Goal: Task Accomplishment & Management: Complete application form

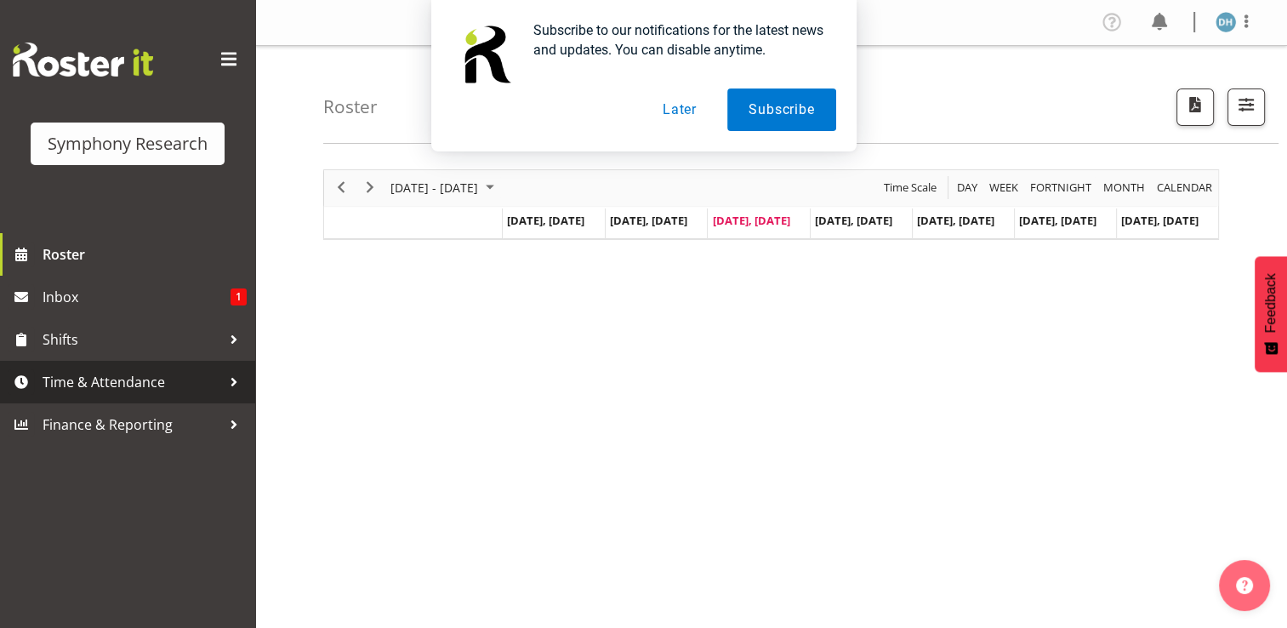
click at [117, 380] on span "Time & Attendance" at bounding box center [132, 382] width 179 height 26
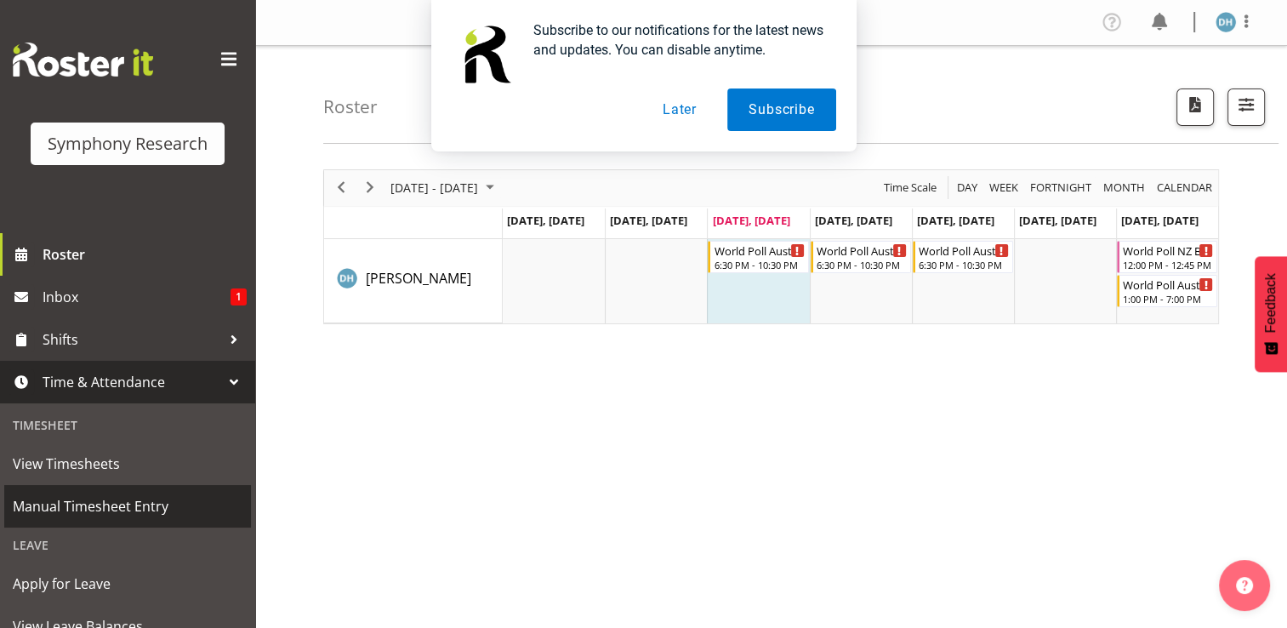
click at [109, 498] on span "Manual Timesheet Entry" at bounding box center [128, 506] width 230 height 26
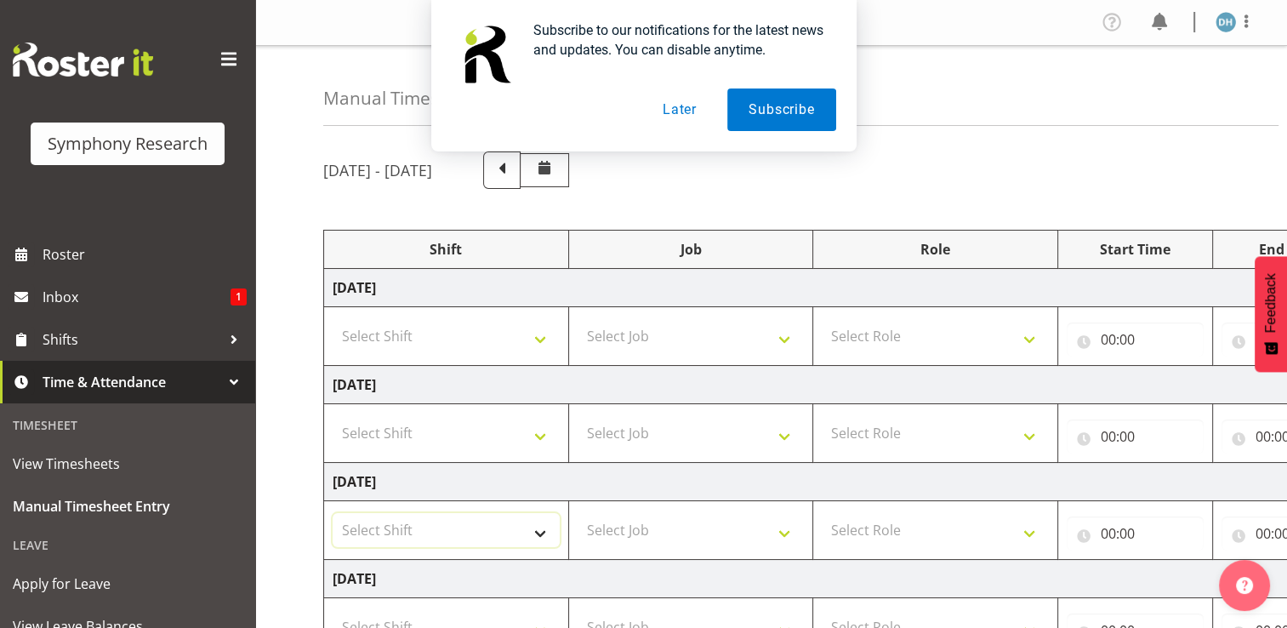
click at [386, 526] on select "Select Shift !!Project Briefing (Job to be assigned) !!Weekend Residential (Ros…" at bounding box center [446, 530] width 227 height 34
select select "56692"
click at [333, 513] on select "Select Shift !!Project Briefing (Job to be assigned) !!Weekend Residential (Ros…" at bounding box center [446, 530] width 227 height 34
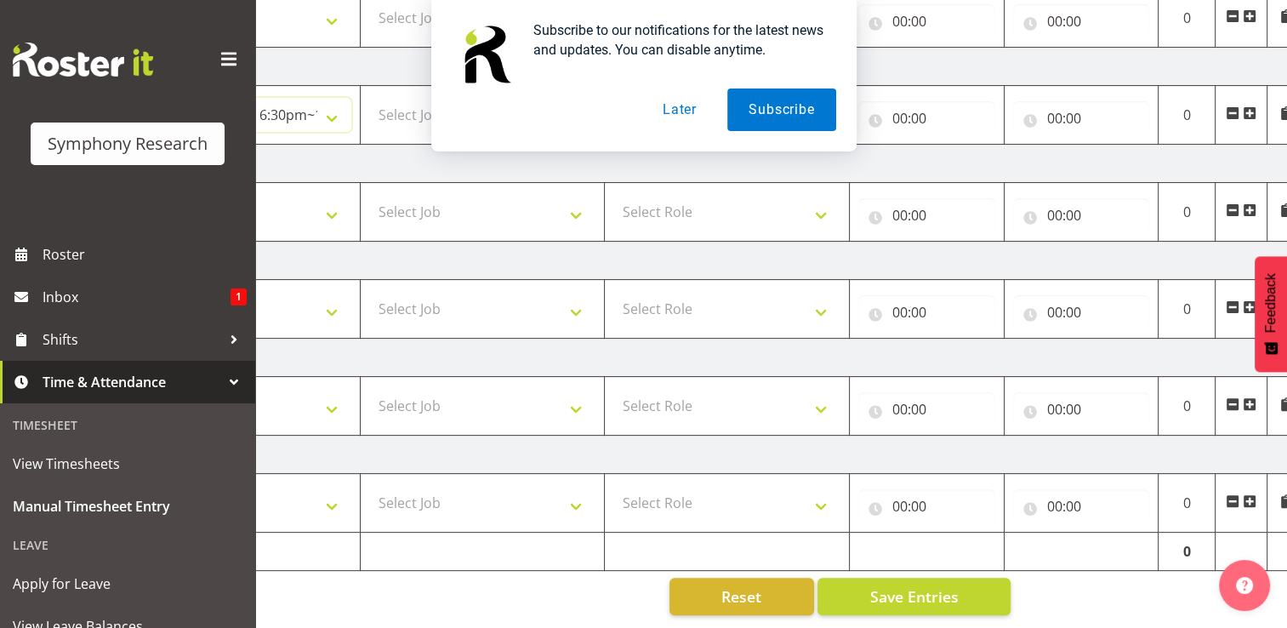
scroll to position [0, 227]
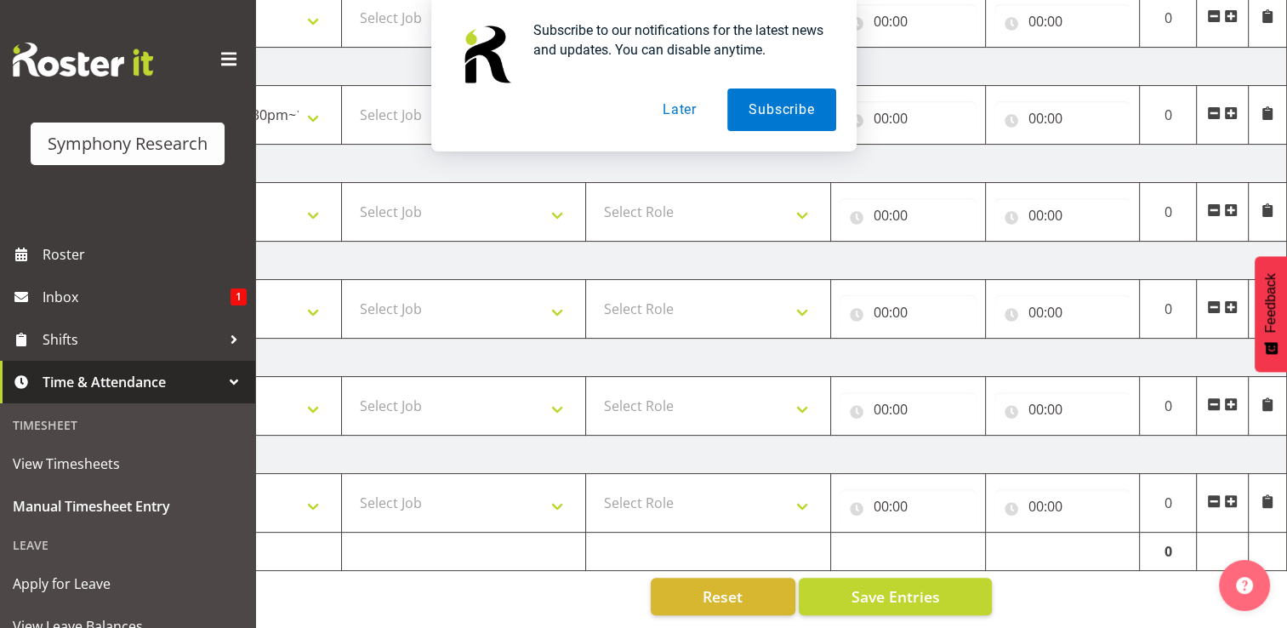
click at [1228, 100] on div "Subscribe to our notifications for the latest news and updates. You can disable…" at bounding box center [643, 75] width 1287 height 151
click at [1232, 100] on div "Subscribe to our notifications for the latest news and updates. You can disable…" at bounding box center [643, 75] width 1287 height 151
click at [1227, 97] on div "Subscribe to our notifications for the latest news and updates. You can disable…" at bounding box center [643, 75] width 1287 height 151
click at [671, 107] on button "Later" at bounding box center [679, 109] width 77 height 43
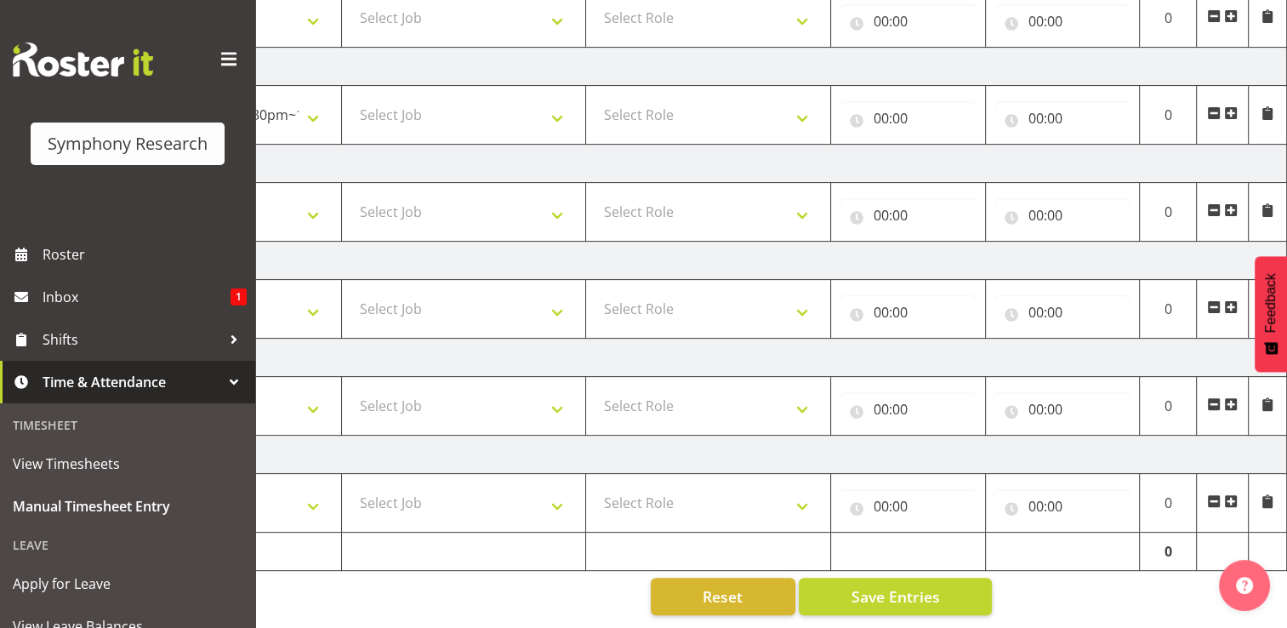
click at [1232, 106] on span at bounding box center [1231, 113] width 14 height 14
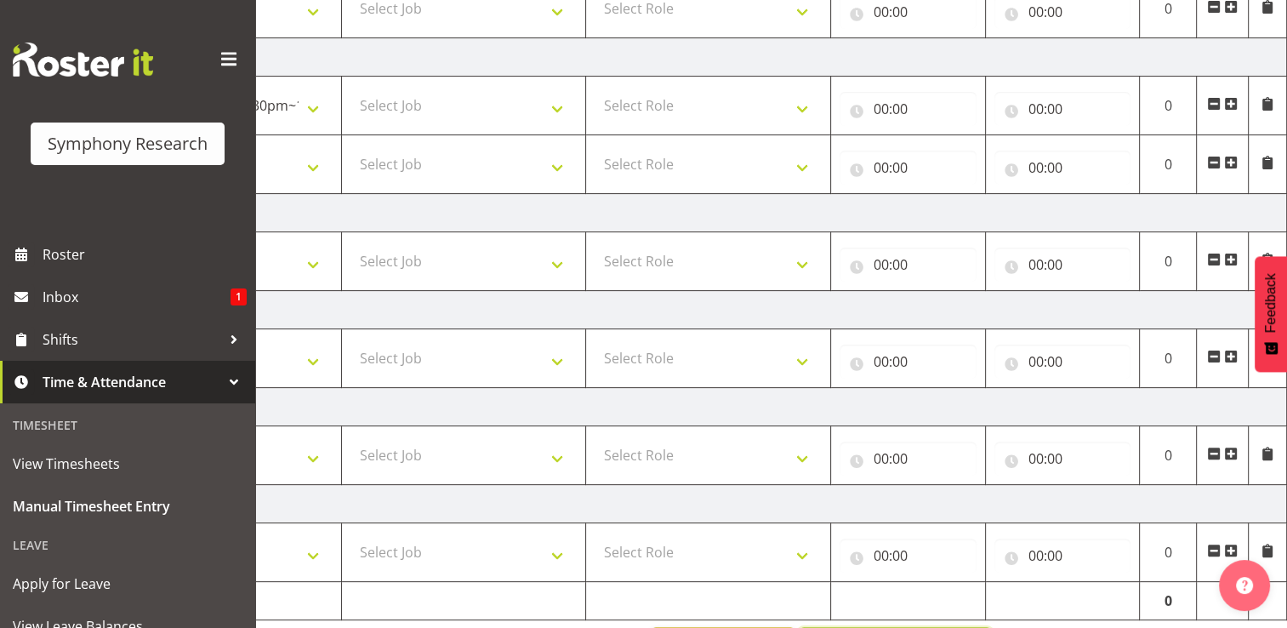
drag, startPoint x: 937, startPoint y: 624, endPoint x: 857, endPoint y: 624, distance: 80.0
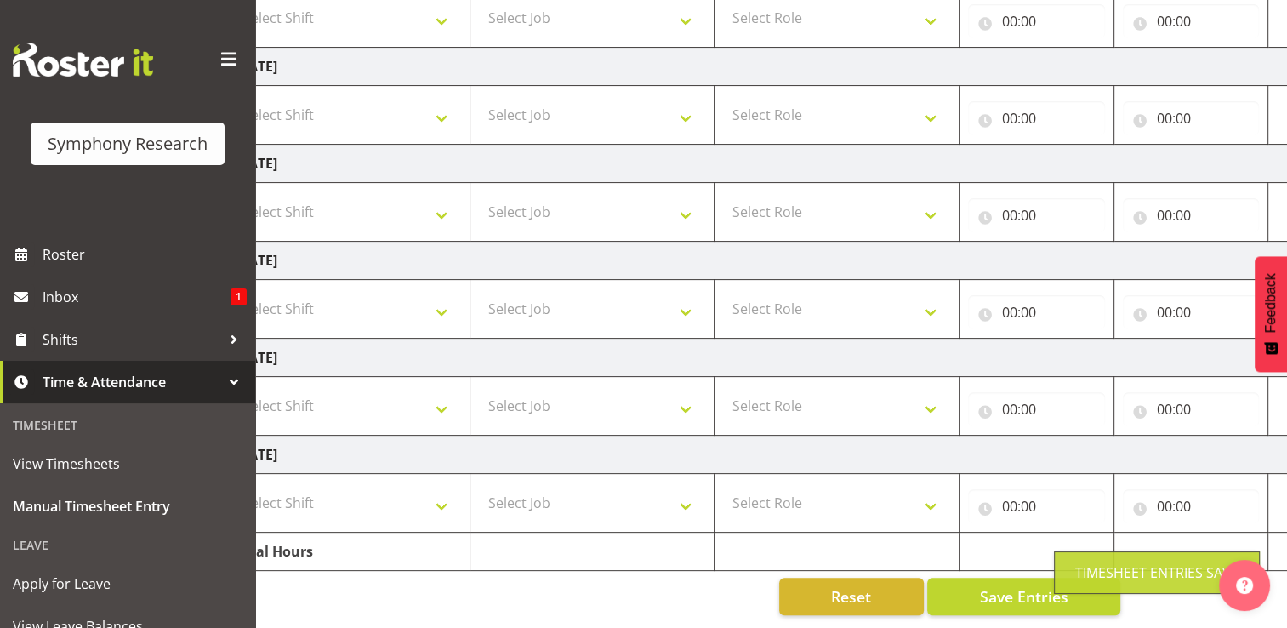
scroll to position [0, 0]
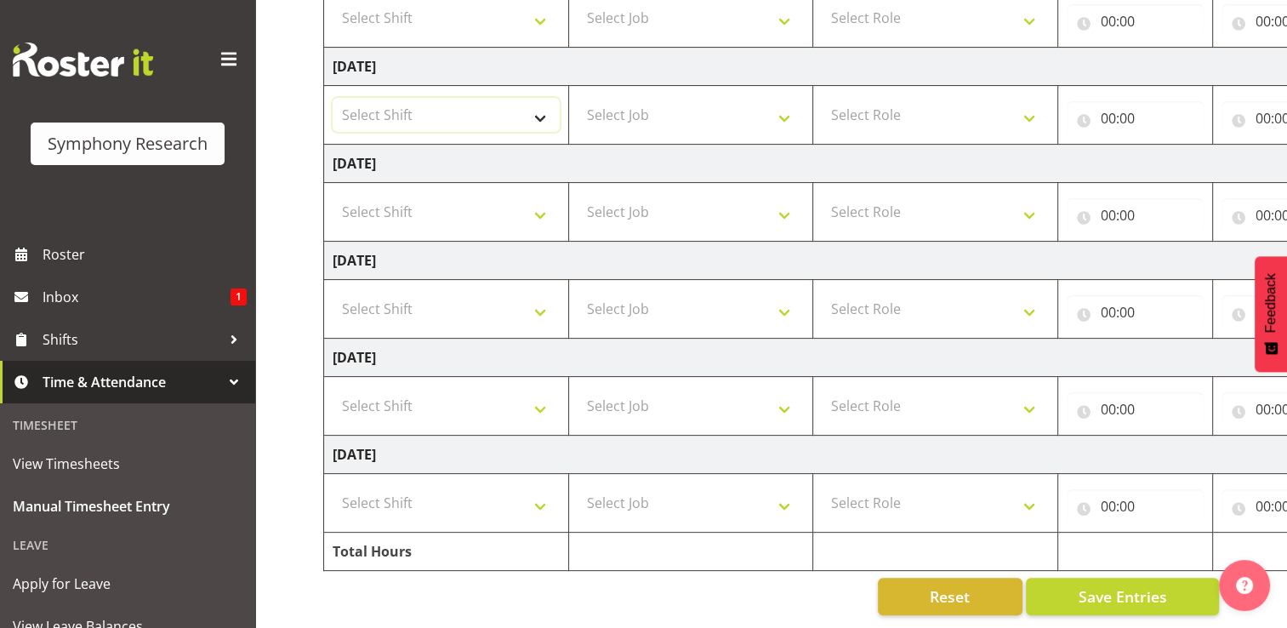
click at [544, 107] on select "Select Shift !!Project Briefing (Job to be assigned) !!Weekend Residential (Ros…" at bounding box center [446, 115] width 227 height 34
select select "56692"
click at [333, 98] on select "Select Shift !!Project Briefing (Job to be assigned) !!Weekend Residential (Ros…" at bounding box center [446, 115] width 227 height 34
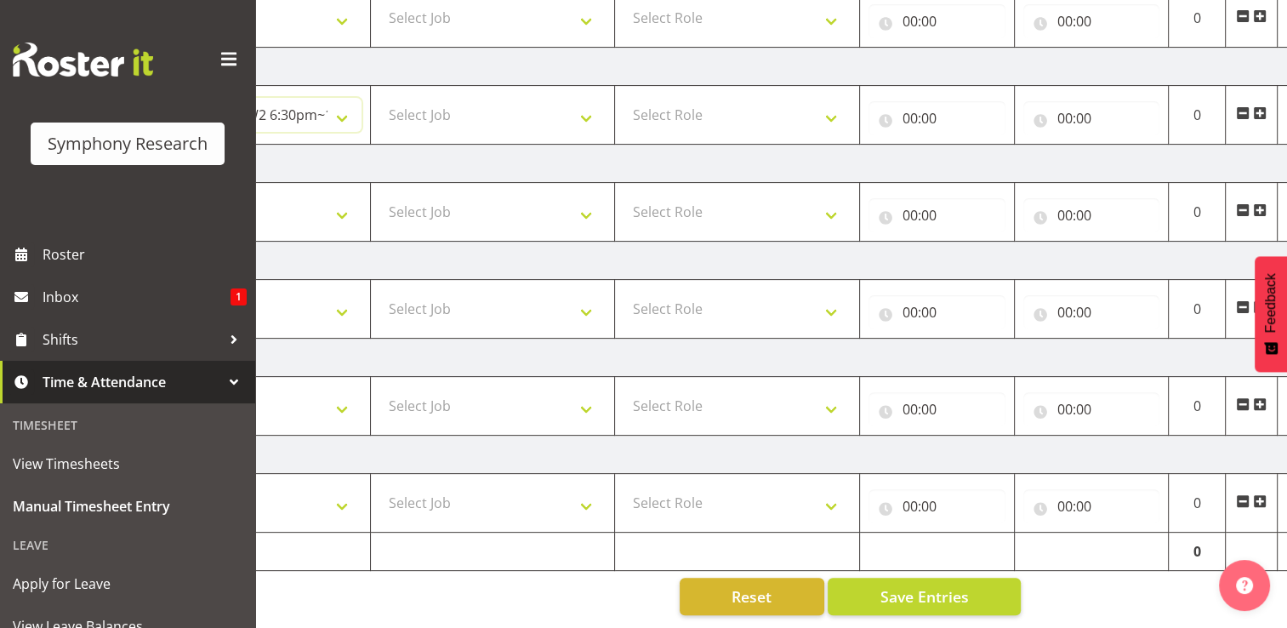
scroll to position [0, 227]
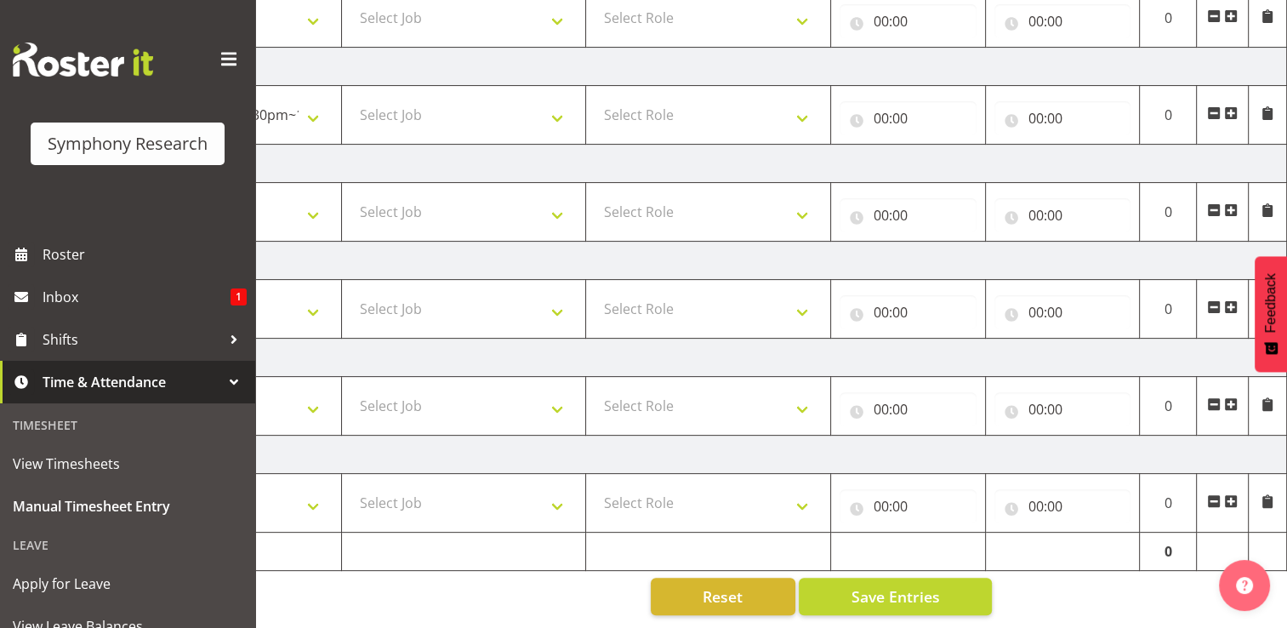
click at [1232, 106] on span at bounding box center [1231, 113] width 14 height 14
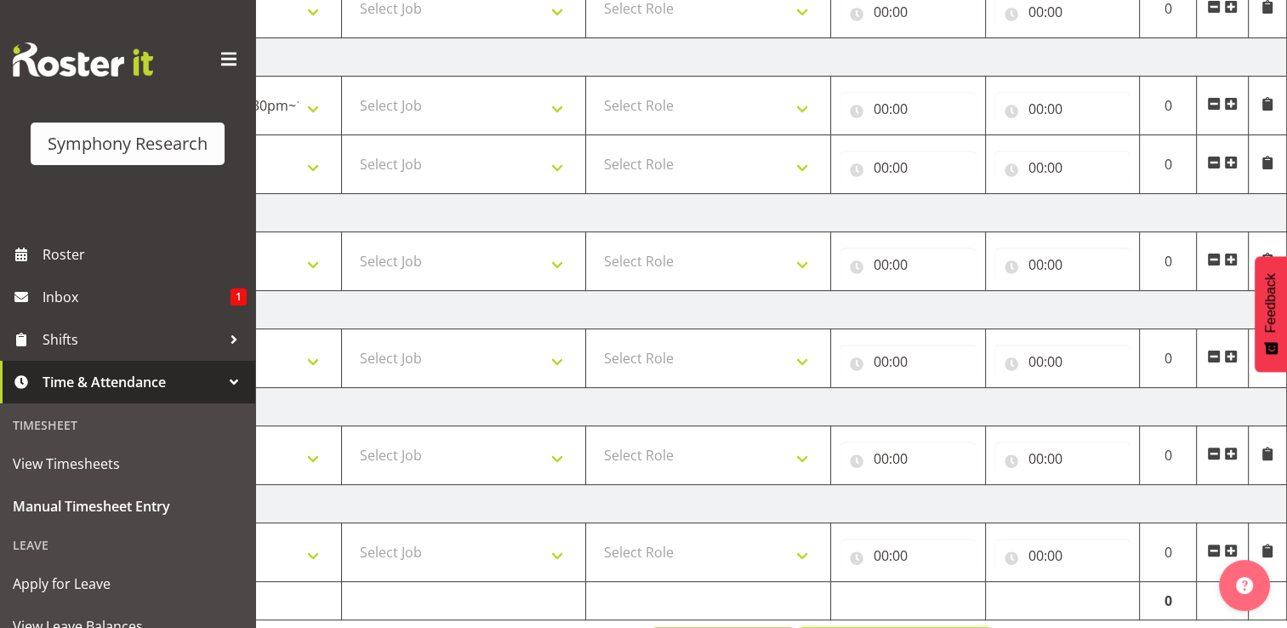
drag, startPoint x: 958, startPoint y: 625, endPoint x: 888, endPoint y: 620, distance: 69.9
click at [888, 620] on div "August 11th - August 17th 2025 Shift Job Role Start Time End Time Total Monday …" at bounding box center [578, 195] width 964 height 963
drag, startPoint x: 703, startPoint y: 626, endPoint x: 659, endPoint y: 623, distance: 43.5
click at [659, 623] on div "August 11th - August 17th 2025 Shift Job Role Start Time End Time Total Monday …" at bounding box center [578, 195] width 964 height 963
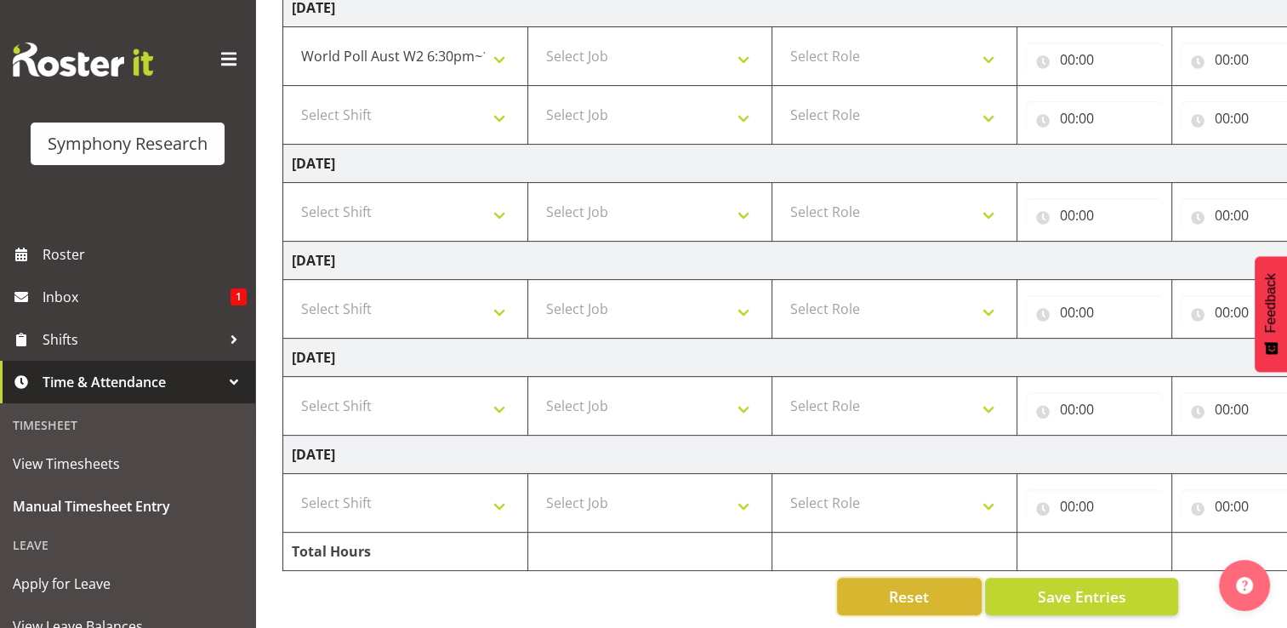
scroll to position [0, 0]
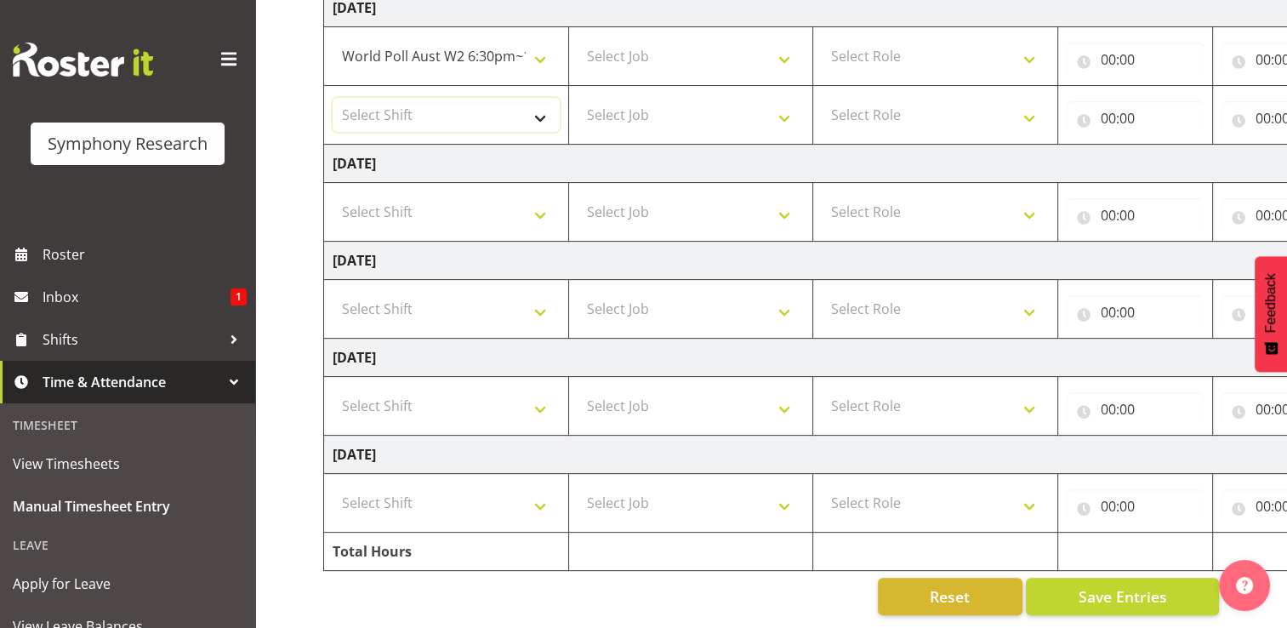
click at [544, 105] on select "Select Shift !!Project Briefing (Job to be assigned) !!Weekend Residential (Ros…" at bounding box center [446, 115] width 227 height 34
select select "56692"
click at [333, 98] on select "Select Shift !!Project Briefing (Job to be assigned) !!Weekend Residential (Ros…" at bounding box center [446, 115] width 227 height 34
click at [785, 45] on select "Select Job 550060 IF Admin 553492 World Poll Aus Wave 2 Main 2025 553500 BFM Ju…" at bounding box center [691, 56] width 227 height 34
click at [738, 40] on select "Select Job 550060 IF Admin 553492 World Poll Aus Wave 2 Main 2025 553500 BFM Ju…" at bounding box center [691, 56] width 227 height 34
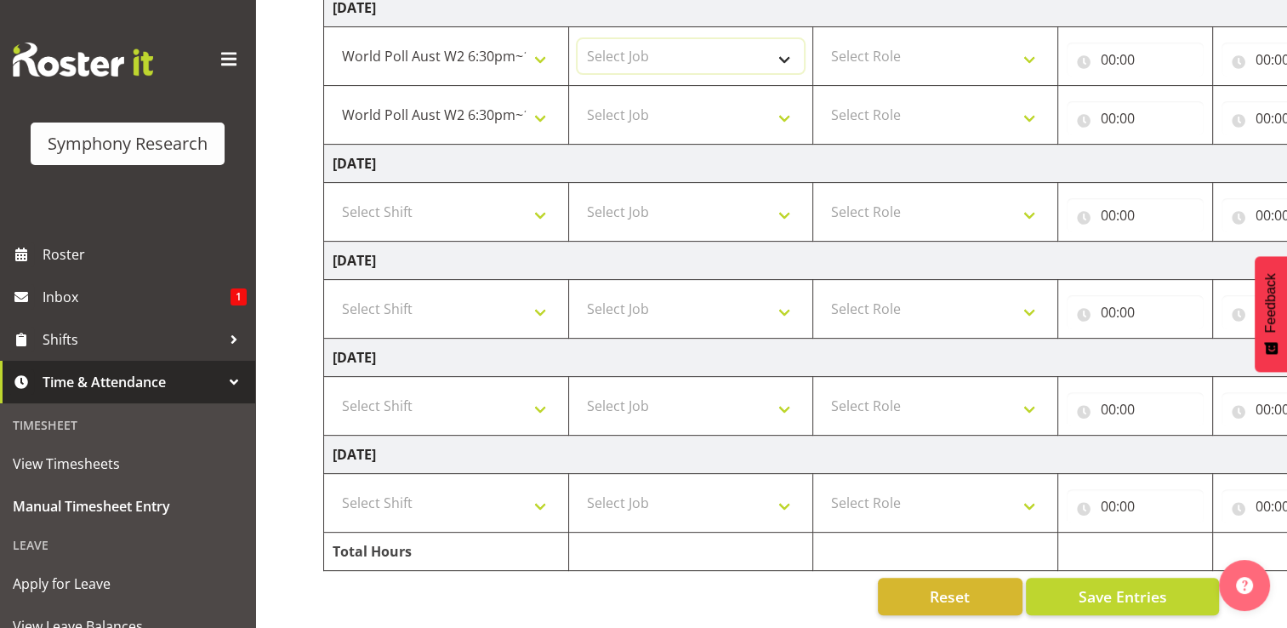
click at [783, 49] on select "Select Job 550060 IF Admin 553492 World Poll Aus Wave 2 Main 2025 553500 BFM Ju…" at bounding box center [691, 56] width 227 height 34
select select "10499"
click at [578, 39] on select "Select Job 550060 IF Admin 553492 World Poll Aus Wave 2 Main 2025 553500 BFM Ju…" at bounding box center [691, 56] width 227 height 34
click at [788, 107] on select "Select Job 550060 IF Admin 553492 World Poll Aus Wave 2 Main 2025 553500 BFM Ju…" at bounding box center [691, 115] width 227 height 34
select select "10499"
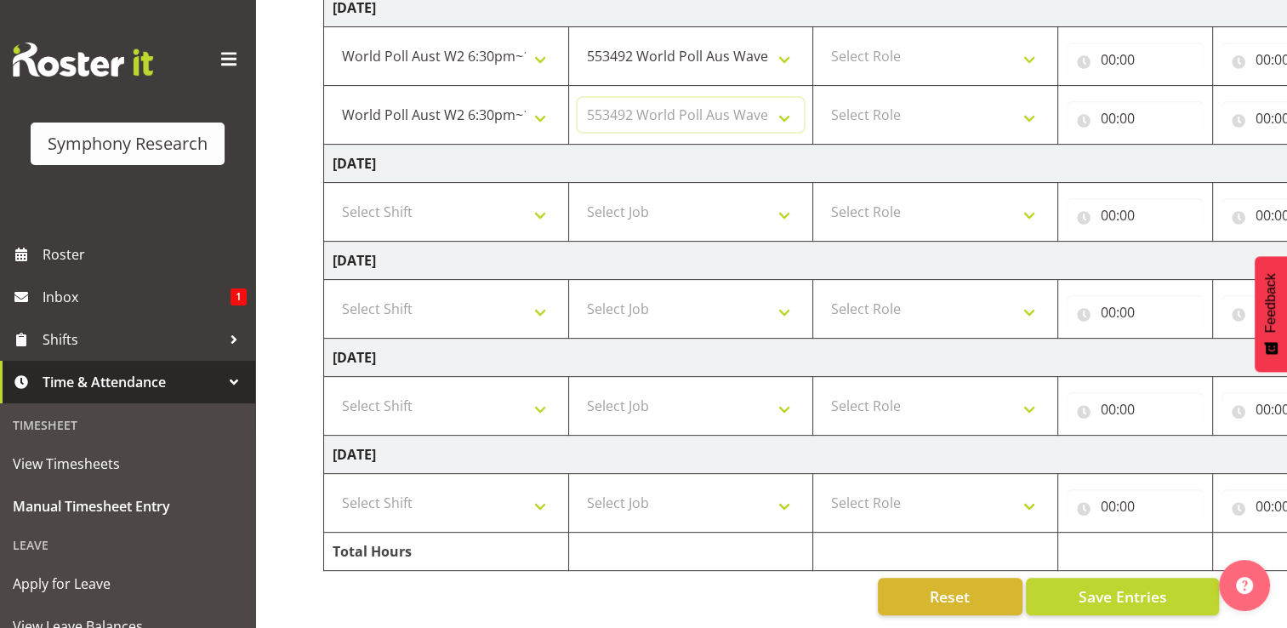
click at [578, 98] on select "Select Job 550060 IF Admin 553492 World Poll Aus Wave 2 Main 2025 553500 BFM Ju…" at bounding box center [691, 115] width 227 height 34
click at [1026, 43] on select "Select Role Briefing Interviewing" at bounding box center [935, 56] width 227 height 34
select select "297"
click at [822, 39] on select "Select Role Briefing Interviewing" at bounding box center [935, 56] width 227 height 34
click at [1026, 110] on select "Select Role Briefing Interviewing" at bounding box center [935, 115] width 227 height 34
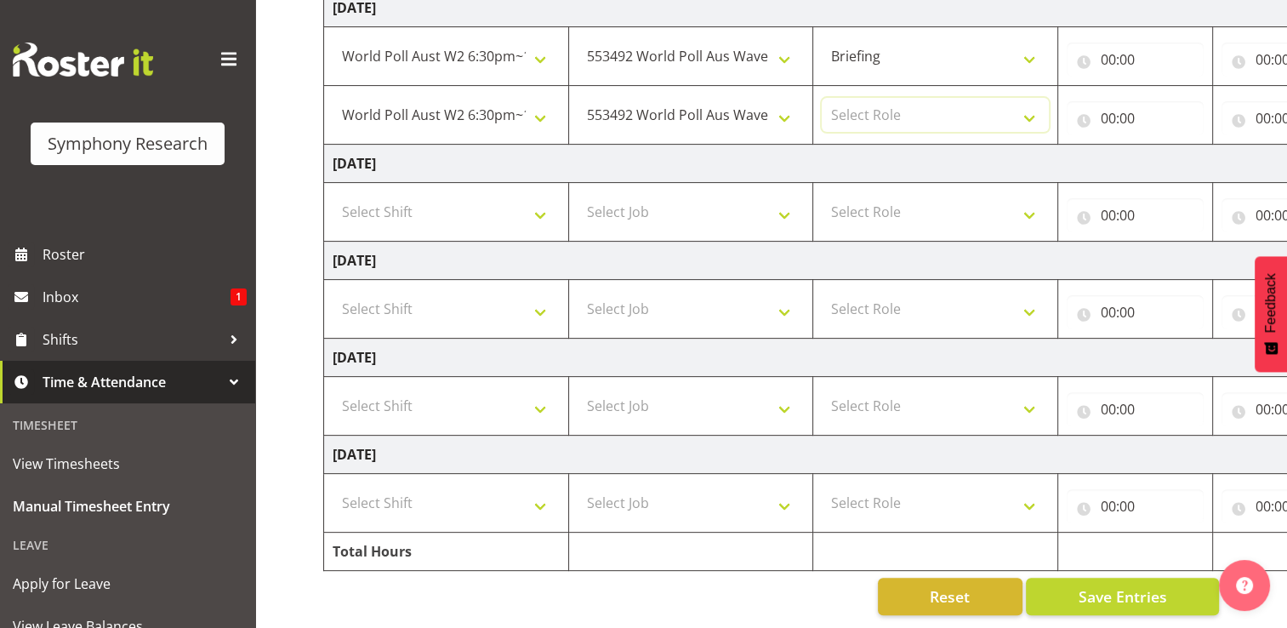
select select "47"
click at [822, 98] on select "Select Role Briefing Interviewing" at bounding box center [935, 115] width 227 height 34
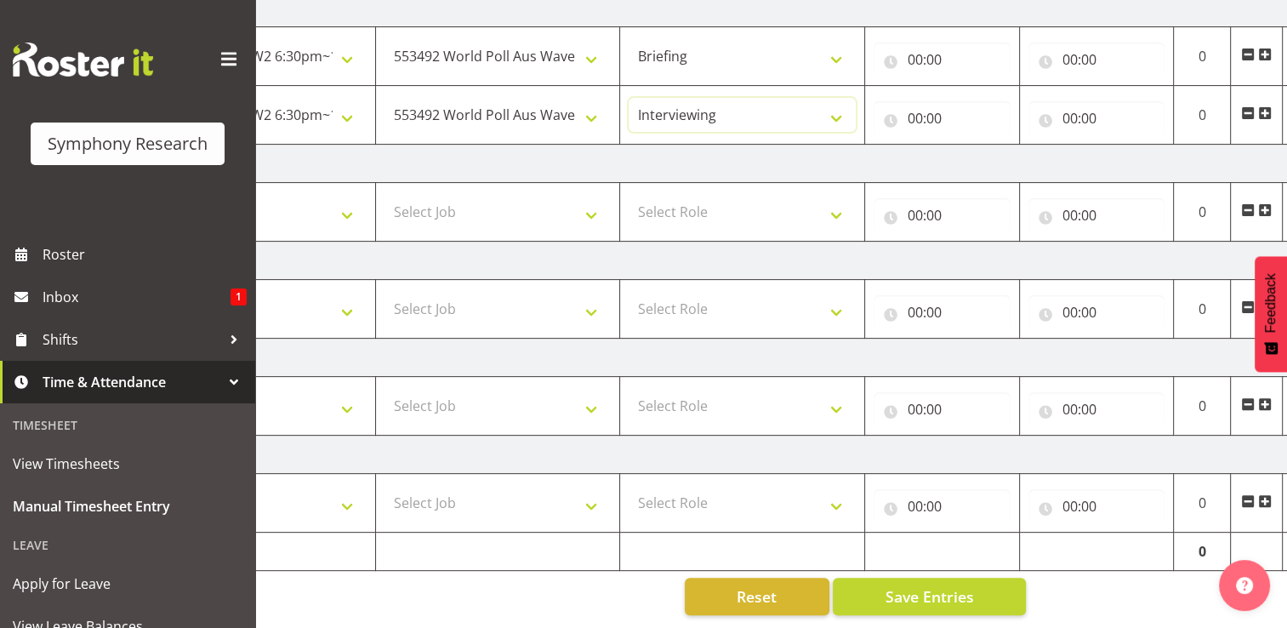
scroll to position [0, 227]
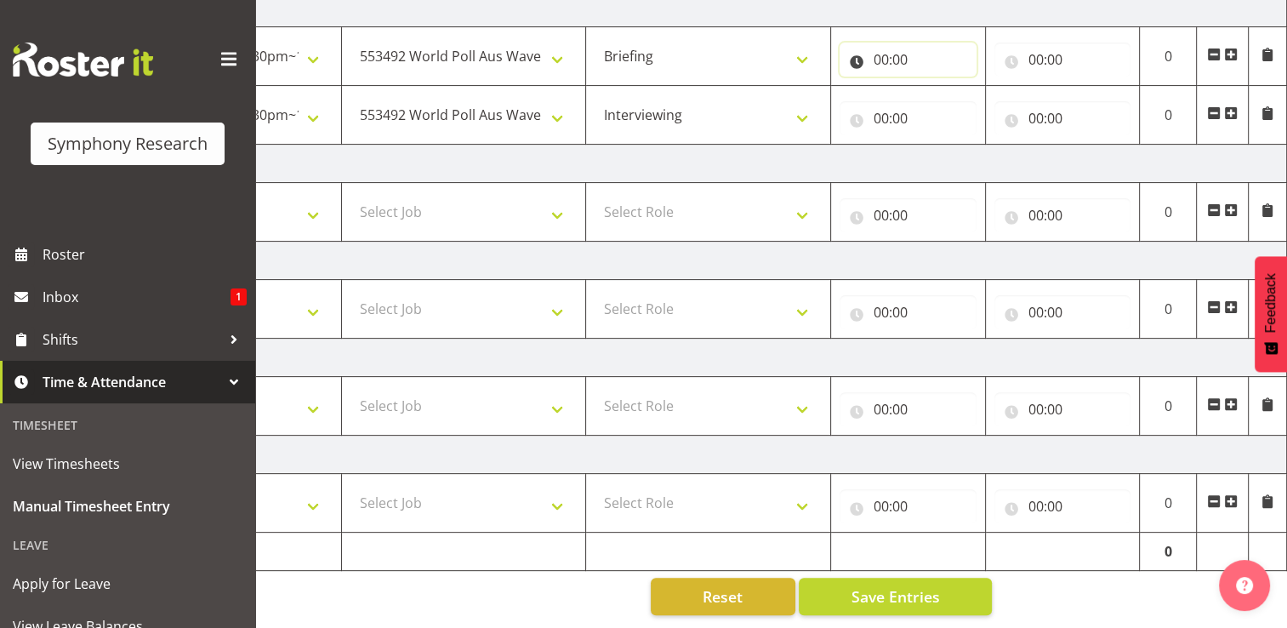
click at [896, 49] on input "00:00" at bounding box center [908, 60] width 137 height 34
click at [953, 90] on select "00 01 02 03 04 05 06 07 08 09 10 11 12 13 14 15 16 17 18 19 20 21 22 23" at bounding box center [955, 104] width 38 height 34
select select "18"
click at [936, 87] on select "00 01 02 03 04 05 06 07 08 09 10 11 12 13 14 15 16 17 18 19 20 21 22 23" at bounding box center [955, 104] width 38 height 34
type input "18:00"
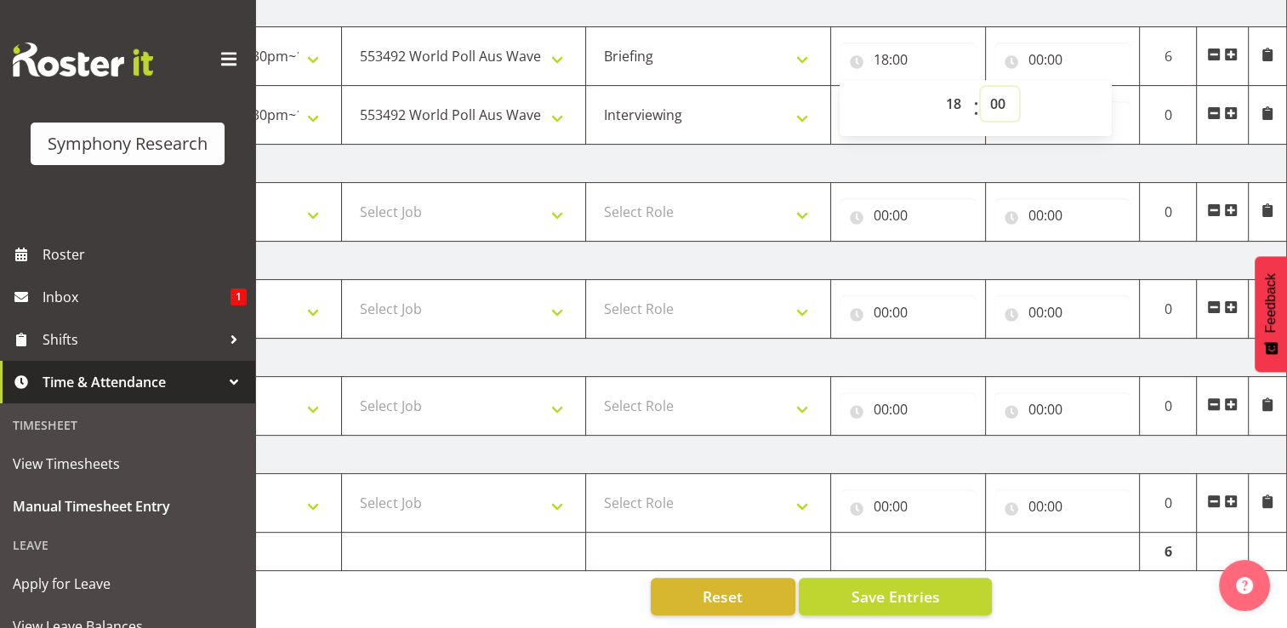
click at [999, 94] on select "00 01 02 03 04 05 06 07 08 09 10 11 12 13 14 15 16 17 18 19 20 21 22 23 24 25 2…" at bounding box center [1000, 104] width 38 height 34
select select "30"
click at [981, 87] on select "00 01 02 03 04 05 06 07 08 09 10 11 12 13 14 15 16 17 18 19 20 21 22 23 24 25 2…" at bounding box center [1000, 104] width 38 height 34
type input "18:30"
click at [1055, 47] on input "00:00" at bounding box center [1062, 60] width 137 height 34
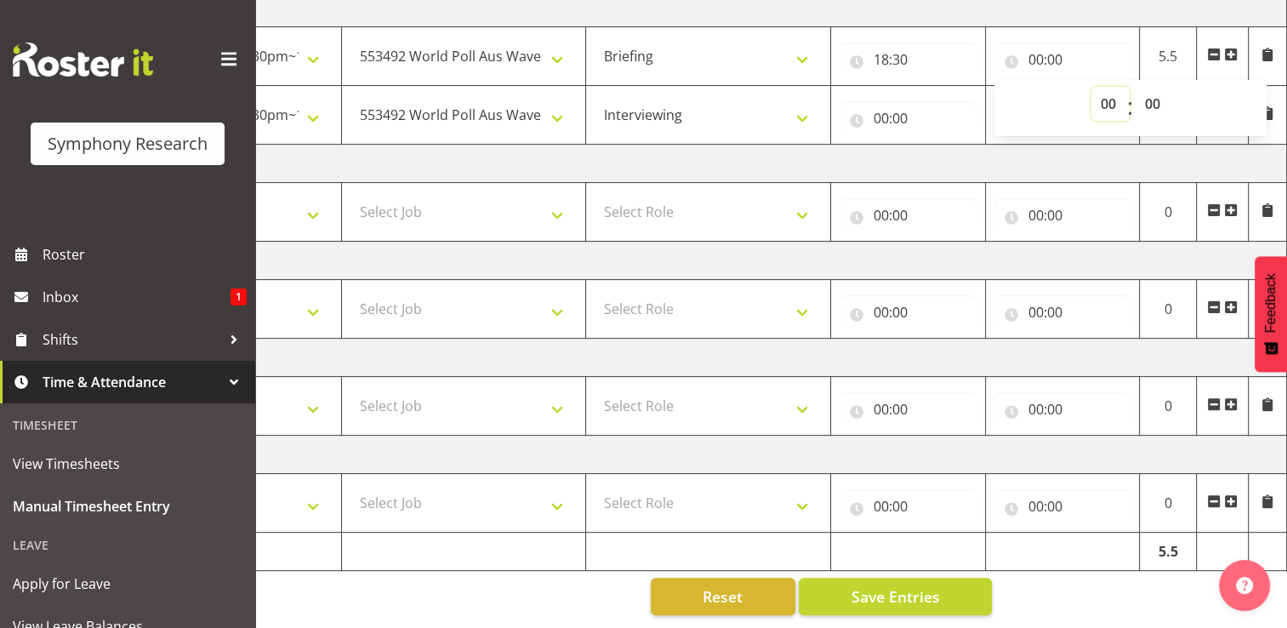
click at [1106, 91] on select "00 01 02 03 04 05 06 07 08 09 10 11 12 13 14 15 16 17 18 19 20 21 22 23" at bounding box center [1110, 104] width 38 height 34
select select "18"
click at [1091, 87] on select "00 01 02 03 04 05 06 07 08 09 10 11 12 13 14 15 16 17 18 19 20 21 22 23" at bounding box center [1110, 104] width 38 height 34
type input "18:00"
click at [1153, 94] on select "00 01 02 03 04 05 06 07 08 09 10 11 12 13 14 15 16 17 18 19 20 21 22 23 24 25 2…" at bounding box center [1155, 104] width 38 height 34
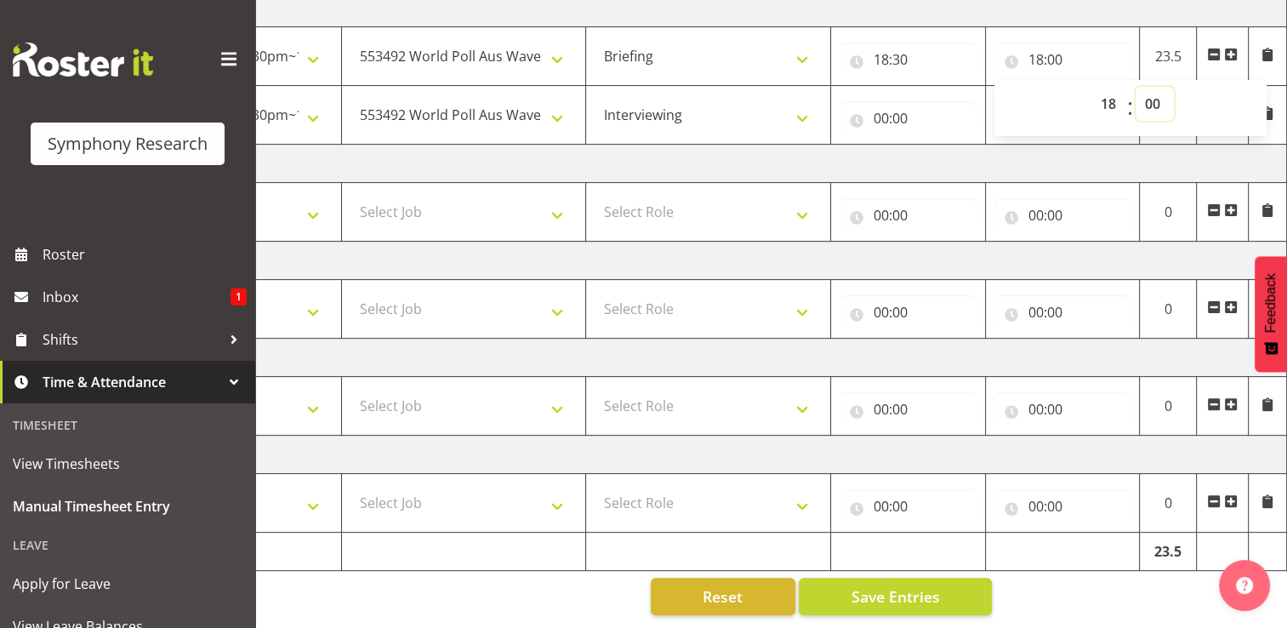
select select "35"
click at [1136, 87] on select "00 01 02 03 04 05 06 07 08 09 10 11 12 13 14 15 16 17 18 19 20 21 22 23 24 25 2…" at bounding box center [1155, 104] width 38 height 34
type input "18:35"
click at [885, 109] on input "00:00" at bounding box center [908, 118] width 137 height 34
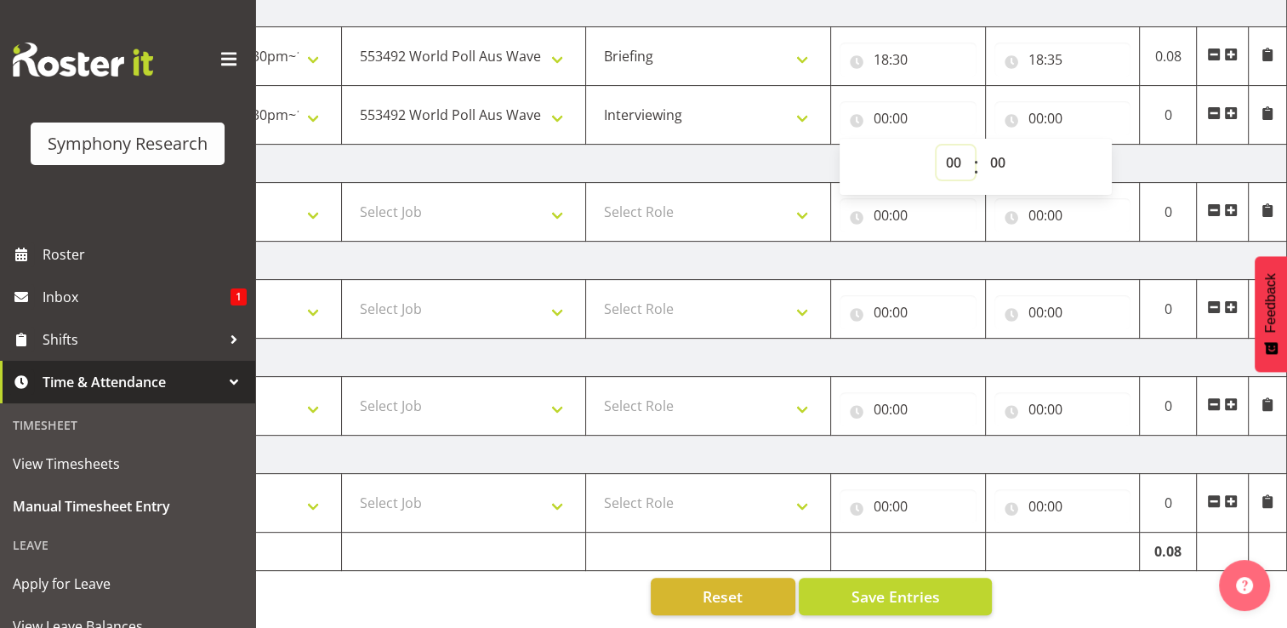
click at [953, 148] on select "00 01 02 03 04 05 06 07 08 09 10 11 12 13 14 15 16 17 18 19 20 21 22 23" at bounding box center [955, 162] width 38 height 34
select select "18"
click at [936, 145] on select "00 01 02 03 04 05 06 07 08 09 10 11 12 13 14 15 16 17 18 19 20 21 22 23" at bounding box center [955, 162] width 38 height 34
type input "18:00"
click at [996, 146] on select "00 01 02 03 04 05 06 07 08 09 10 11 12 13 14 15 16 17 18 19 20 21 22 23 24 25 2…" at bounding box center [1000, 162] width 38 height 34
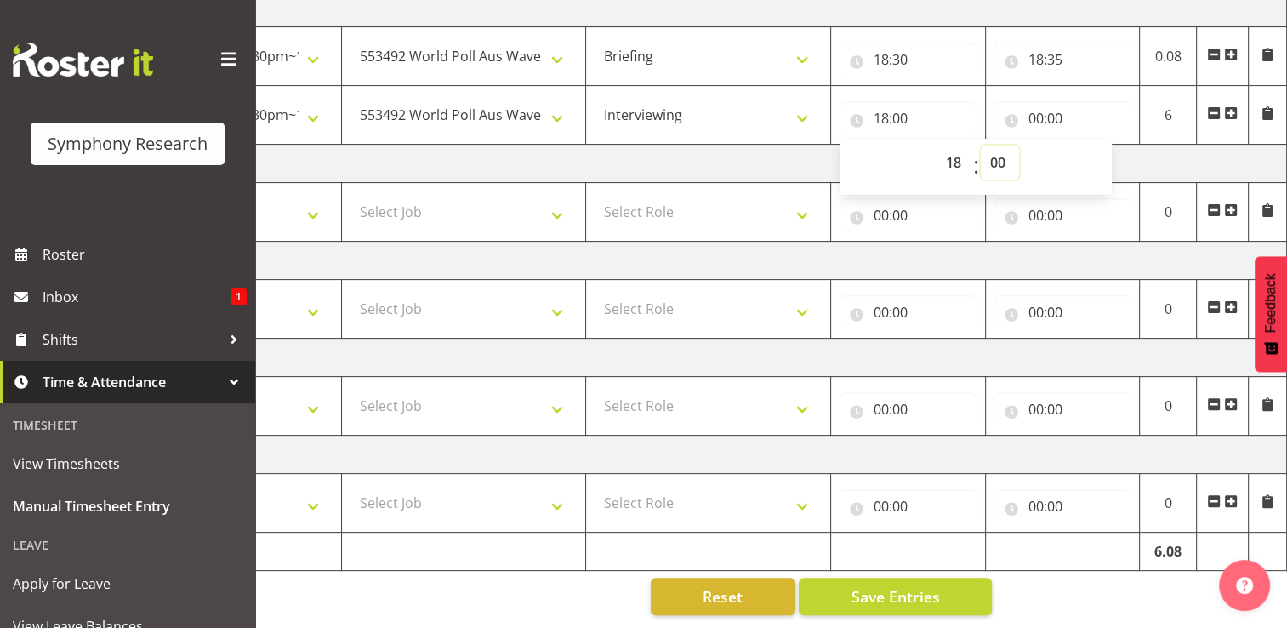
select select "35"
click at [981, 145] on select "00 01 02 03 04 05 06 07 08 09 10 11 12 13 14 15 16 17 18 19 20 21 22 23 24 25 2…" at bounding box center [1000, 162] width 38 height 34
type input "18:35"
click at [1049, 107] on input "00:00" at bounding box center [1062, 118] width 137 height 34
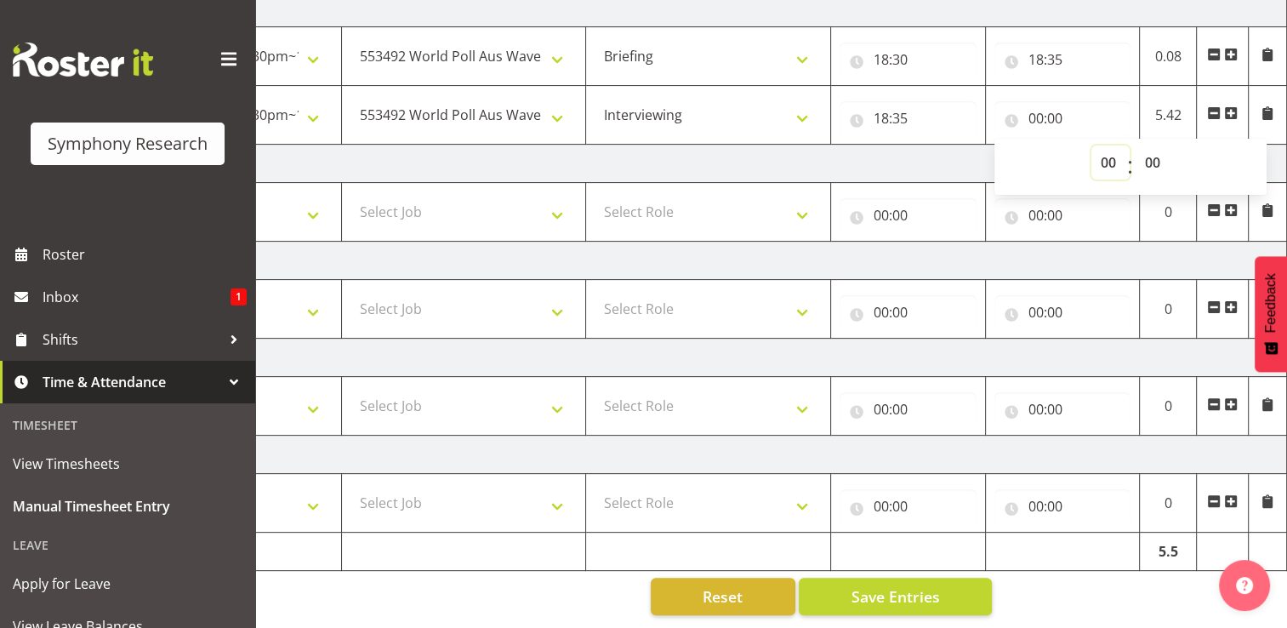
click at [1107, 151] on select "00 01 02 03 04 05 06 07 08 09 10 11 12 13 14 15 16 17 18 19 20 21 22 23" at bounding box center [1110, 162] width 38 height 34
select select "23"
click at [1091, 145] on select "00 01 02 03 04 05 06 07 08 09 10 11 12 13 14 15 16 17 18 19 20 21 22 23" at bounding box center [1110, 162] width 38 height 34
type input "23:00"
click at [1153, 148] on select "00 01 02 03 04 05 06 07 08 09 10 11 12 13 14 15 16 17 18 19 20 21 22 23 24 25 2…" at bounding box center [1155, 162] width 38 height 34
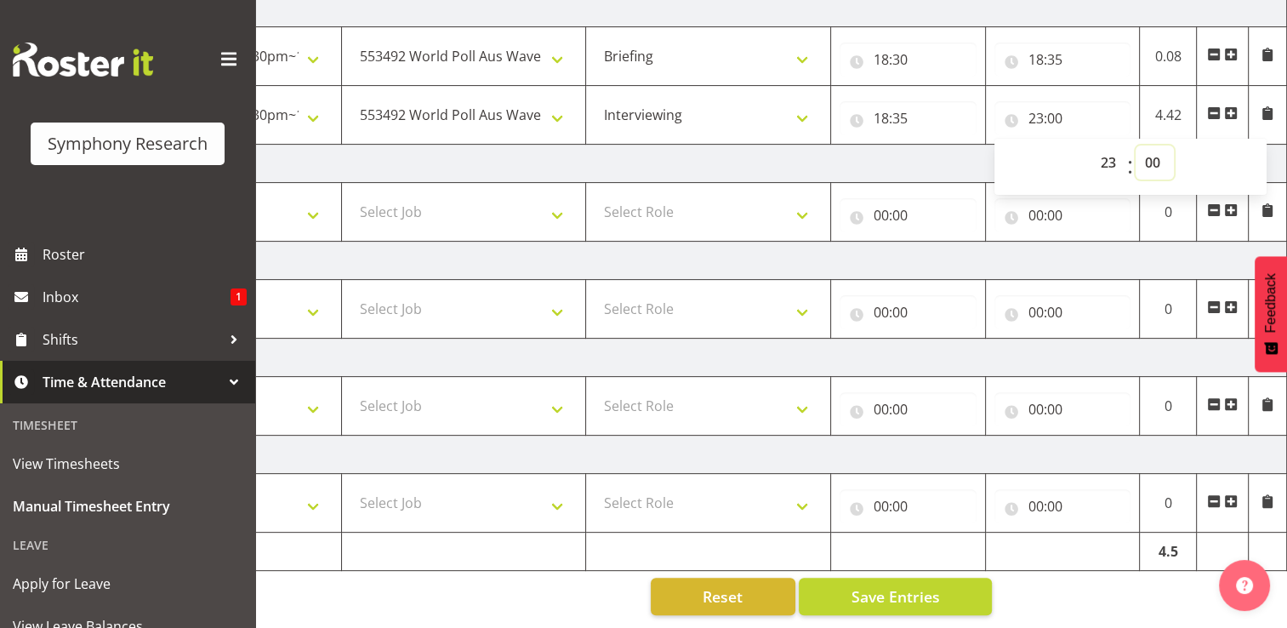
select select "5"
click at [1136, 145] on select "00 01 02 03 04 05 06 07 08 09 10 11 12 13 14 15 16 17 18 19 20 21 22 23 24 25 2…" at bounding box center [1155, 162] width 38 height 34
type input "23:05"
click at [914, 585] on span "Save Entries" at bounding box center [895, 596] width 88 height 22
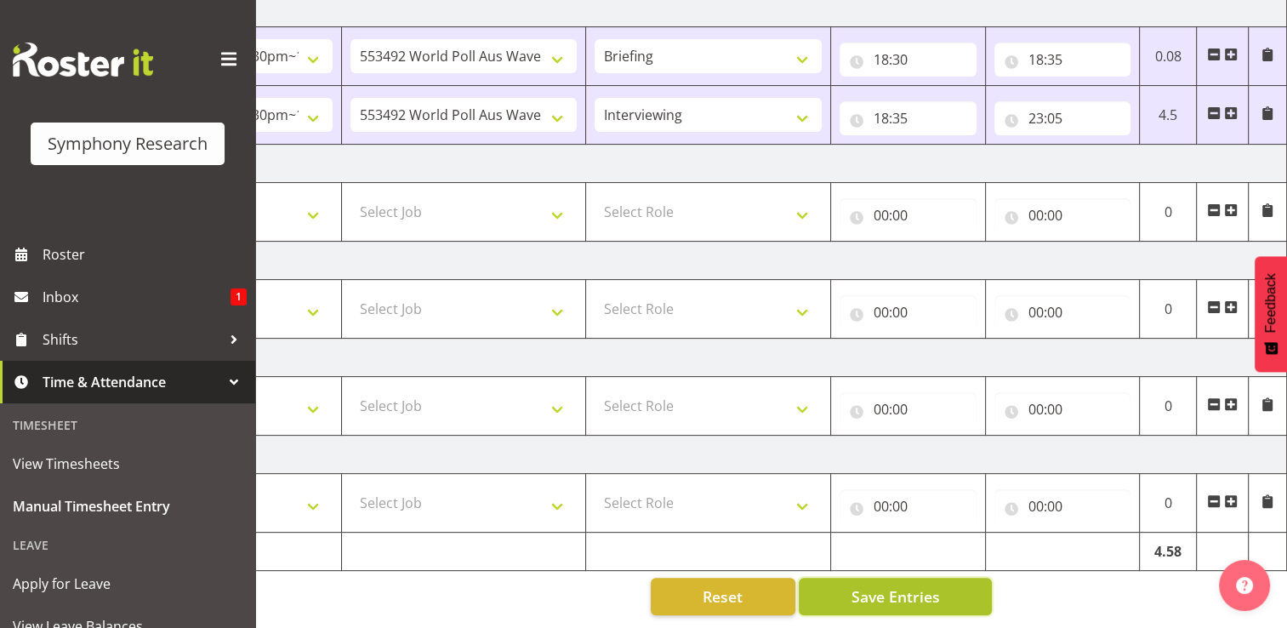
drag, startPoint x: 908, startPoint y: 580, endPoint x: 901, endPoint y: 572, distance: 11.4
click at [912, 585] on span "Save Entries" at bounding box center [895, 596] width 88 height 22
click at [879, 587] on span "Save Entries" at bounding box center [895, 596] width 88 height 22
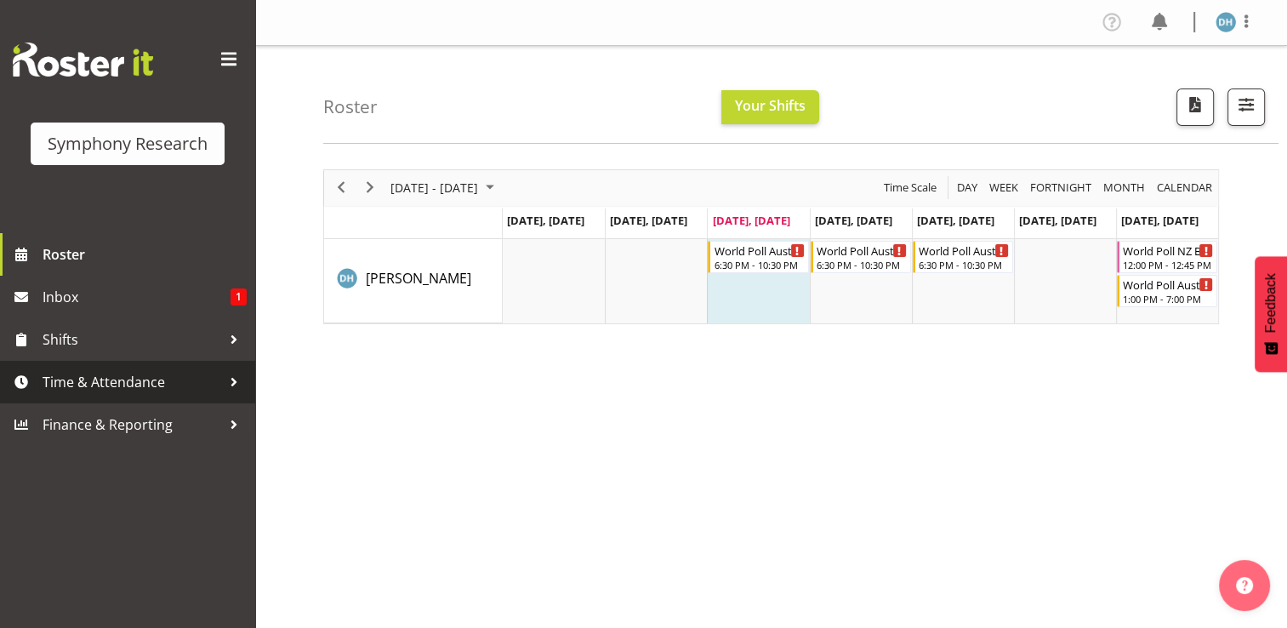
click at [88, 382] on span "Time & Attendance" at bounding box center [132, 382] width 179 height 26
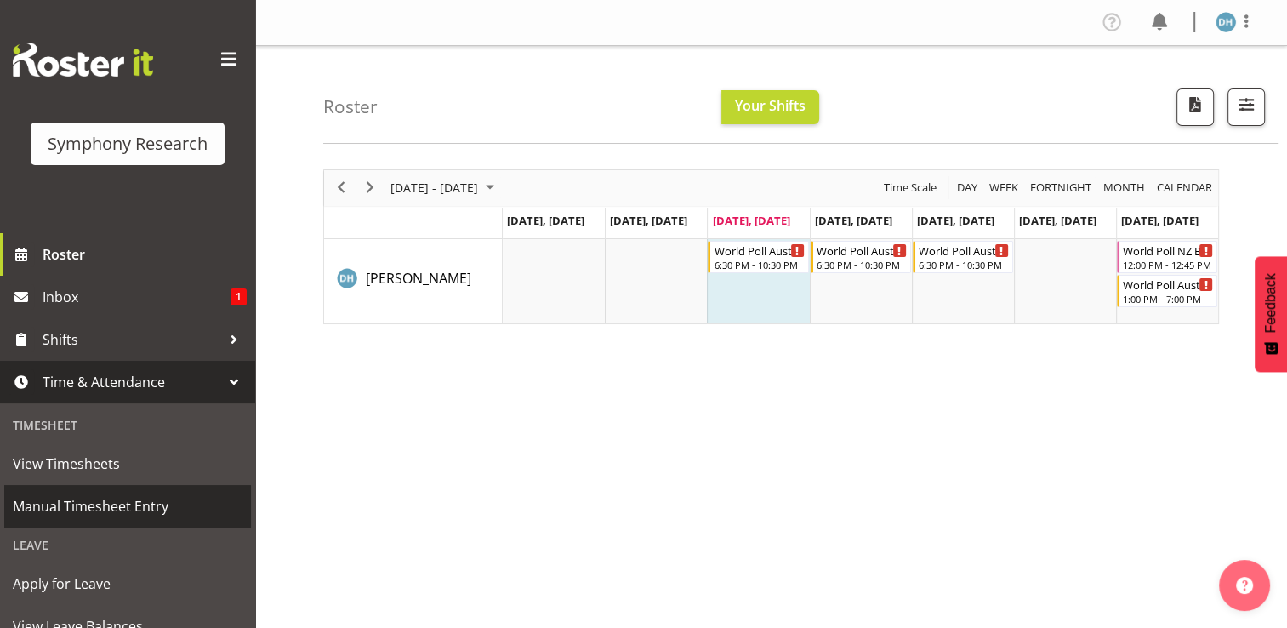
click at [87, 504] on span "Manual Timesheet Entry" at bounding box center [128, 506] width 230 height 26
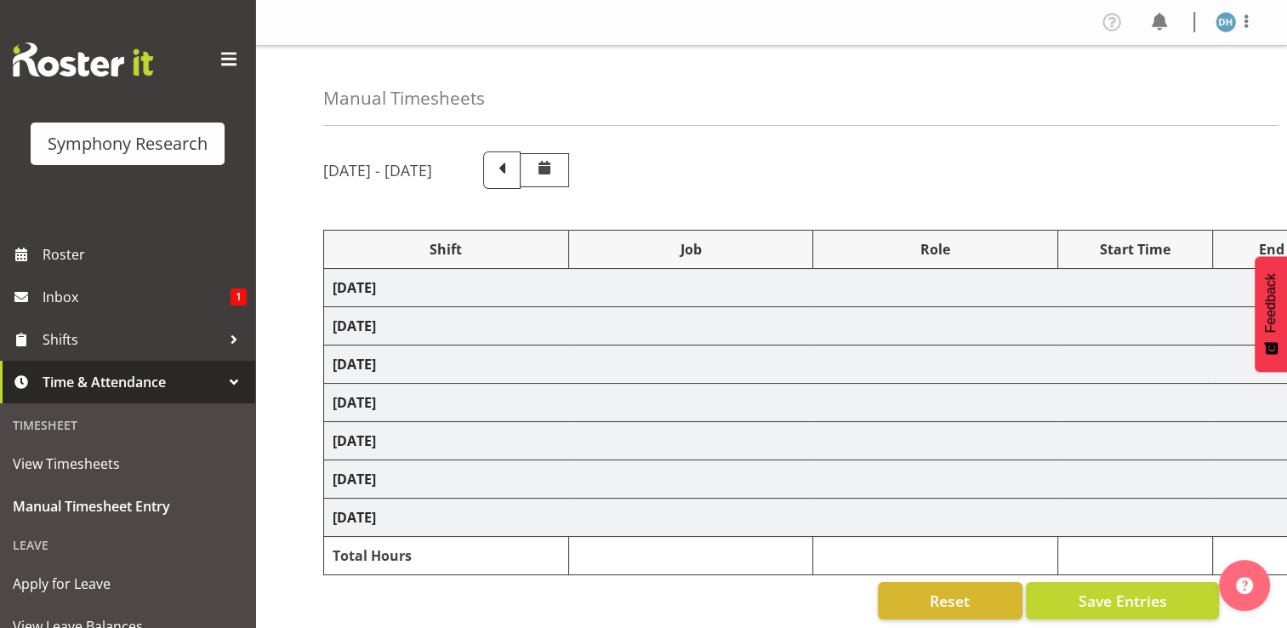
select select "56692"
select select "10499"
select select "56692"
select select "10499"
select select "47"
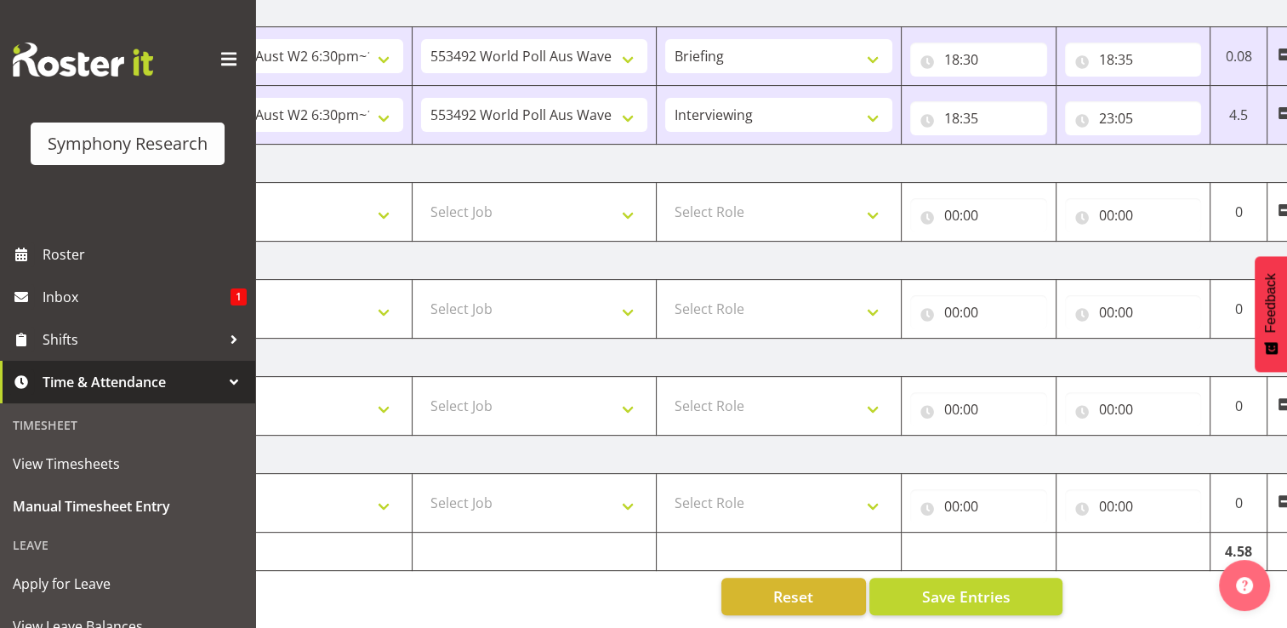
scroll to position [0, 157]
